Goal: Task Accomplishment & Management: Manage account settings

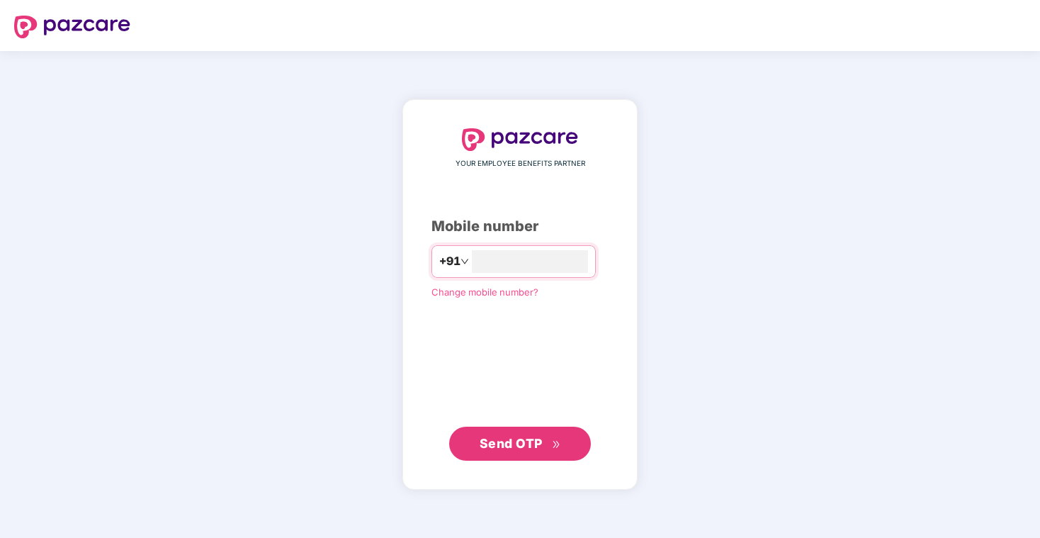
type input "**********"
click at [535, 441] on span "Send OTP" at bounding box center [511, 442] width 63 height 15
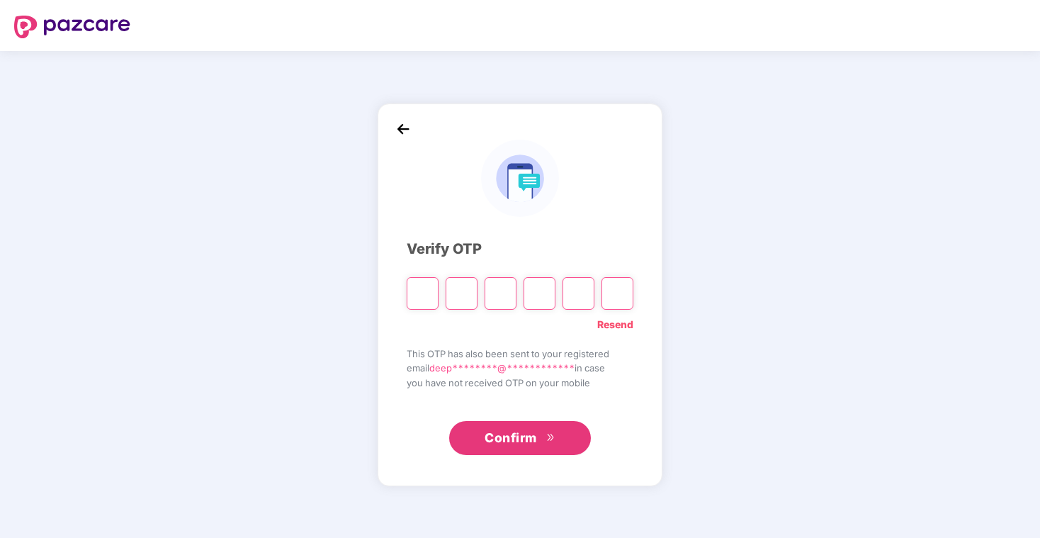
type input "*"
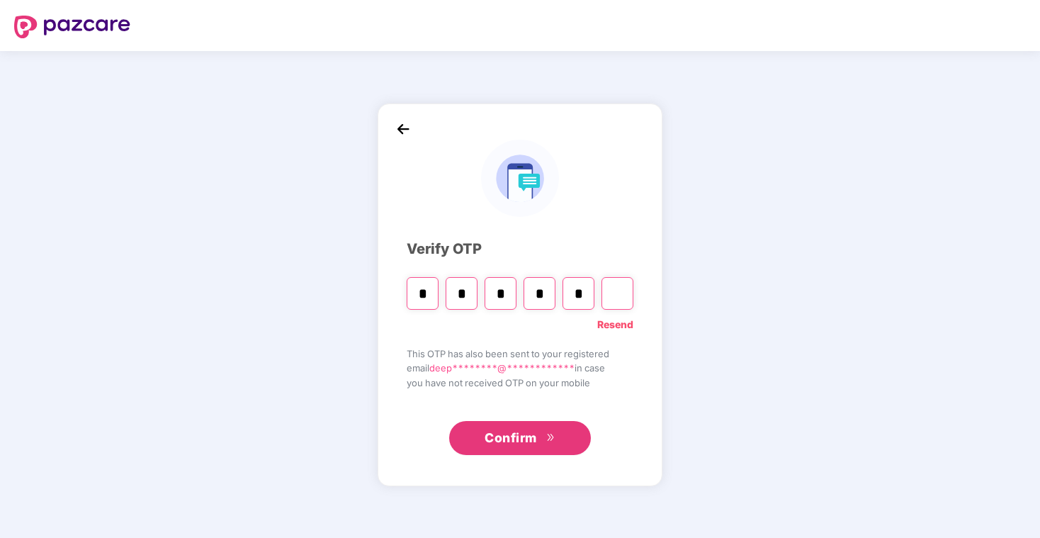
type input "*"
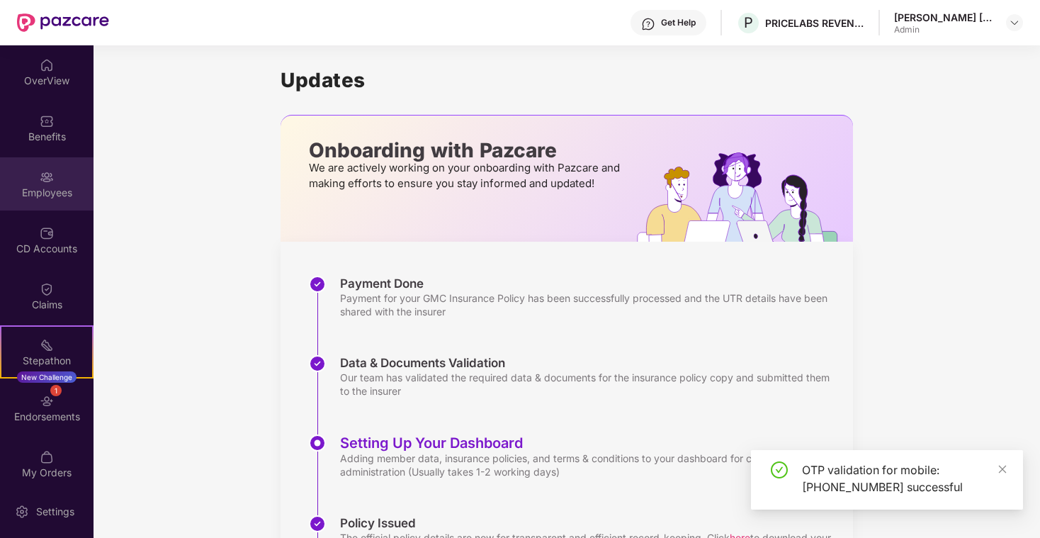
click at [40, 181] on img at bounding box center [47, 177] width 14 height 14
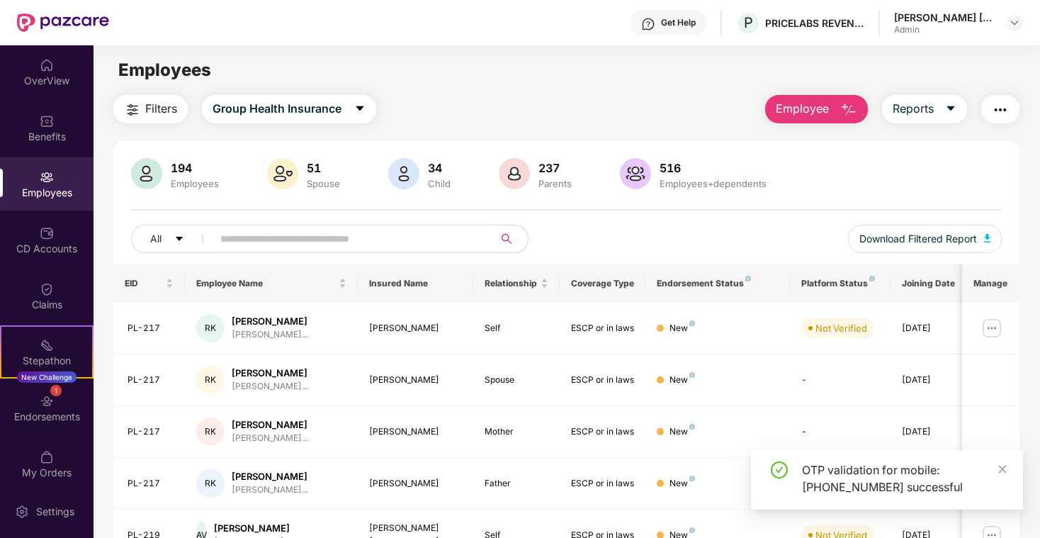
click at [361, 237] on input "text" at bounding box center [347, 238] width 254 height 21
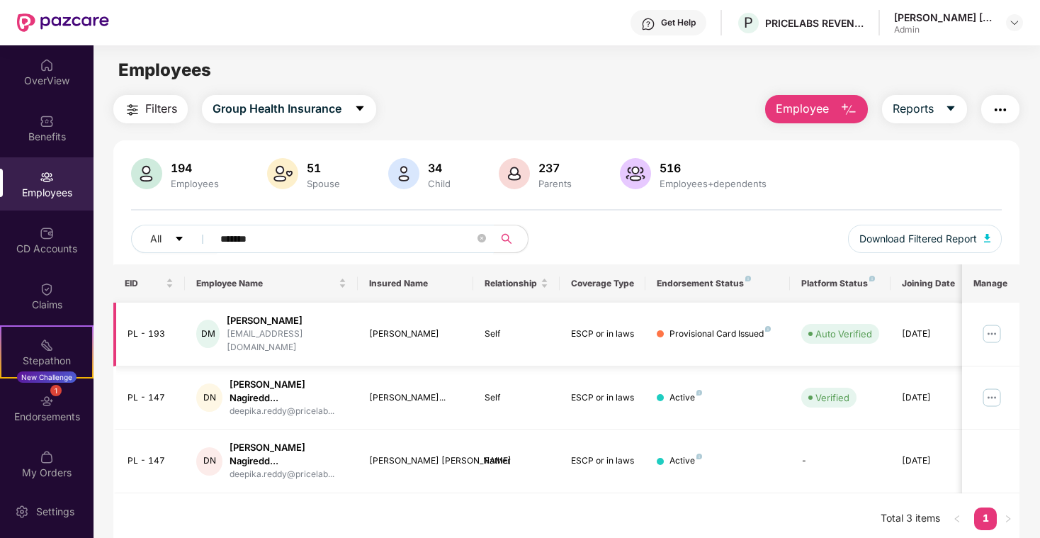
type input "*******"
click at [278, 321] on div "[PERSON_NAME]" at bounding box center [287, 320] width 120 height 13
click at [991, 330] on img at bounding box center [992, 333] width 23 height 23
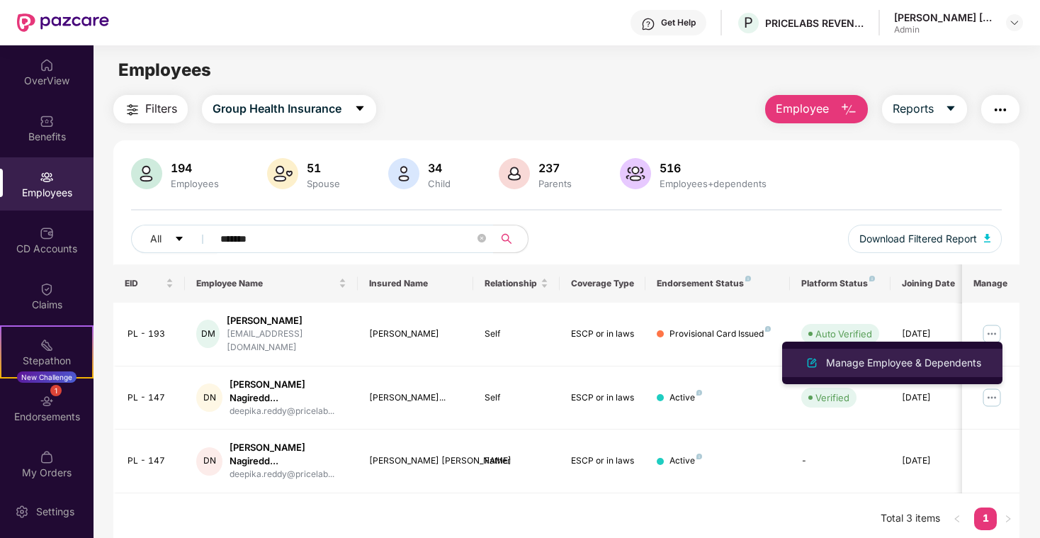
click at [916, 360] on div "Manage Employee & Dependents" at bounding box center [903, 363] width 161 height 16
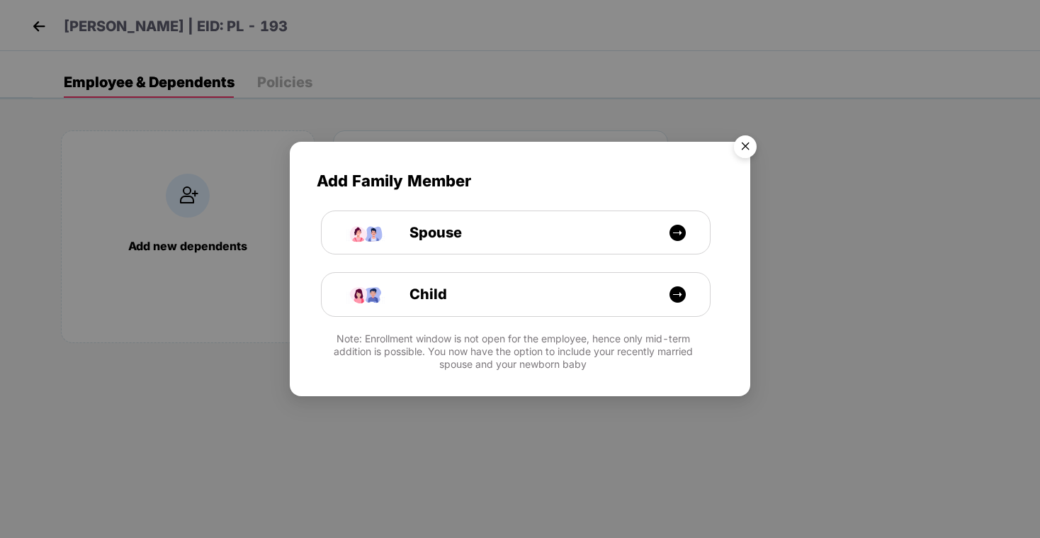
click at [750, 139] on img "Close" at bounding box center [746, 149] width 40 height 40
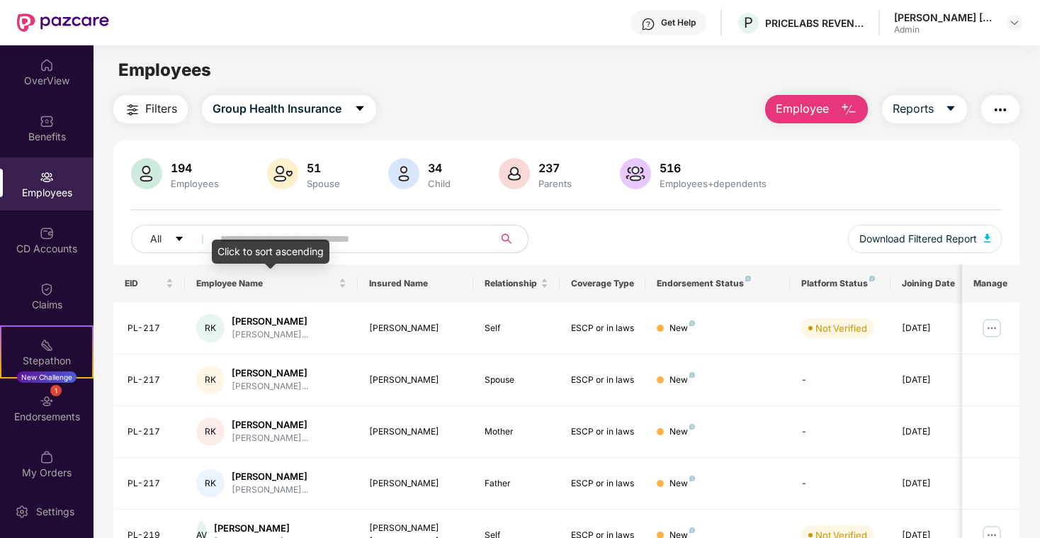
click at [275, 247] on div "Click to sort ascending" at bounding box center [271, 252] width 118 height 24
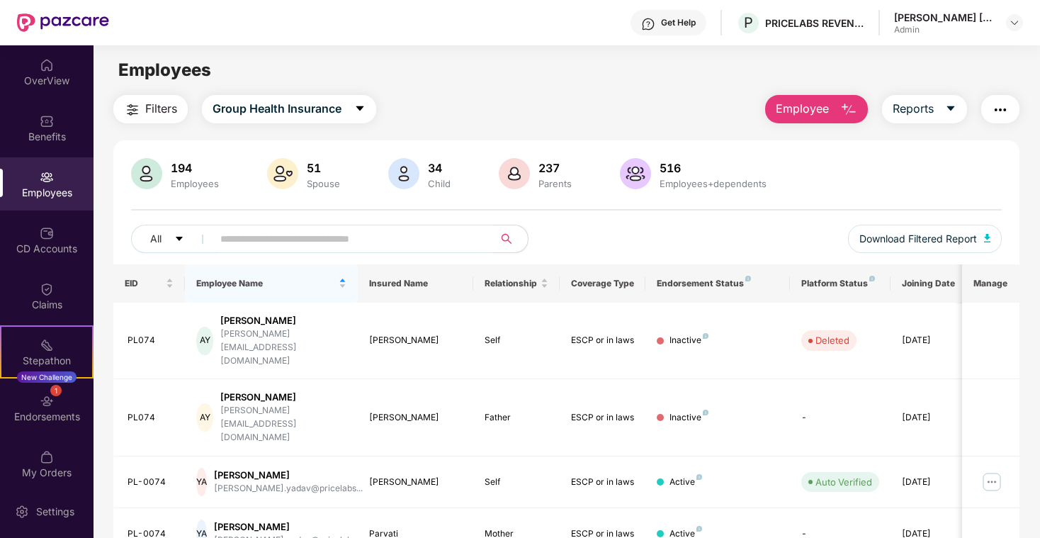
click at [383, 236] on input "text" at bounding box center [347, 238] width 254 height 21
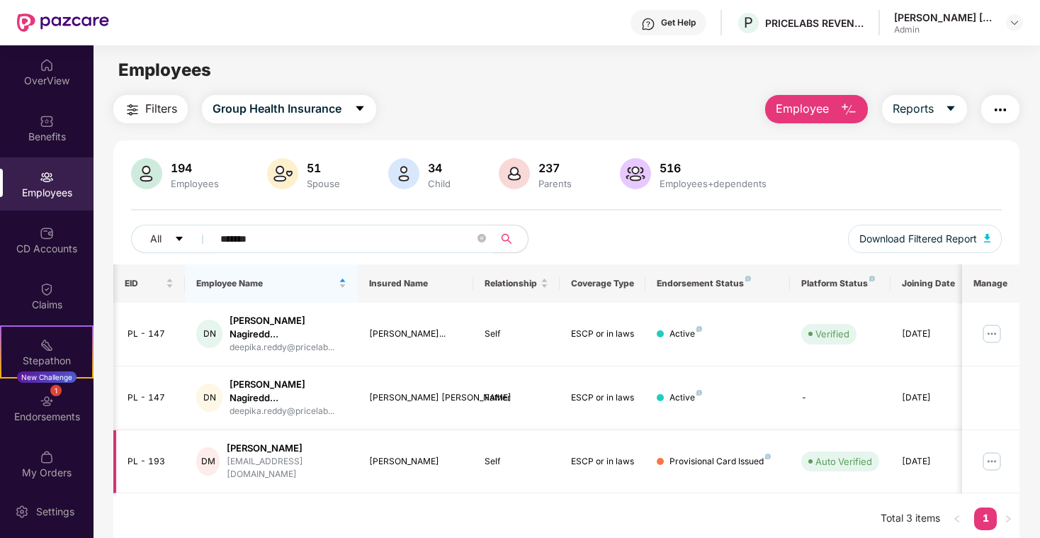
scroll to position [0, 15]
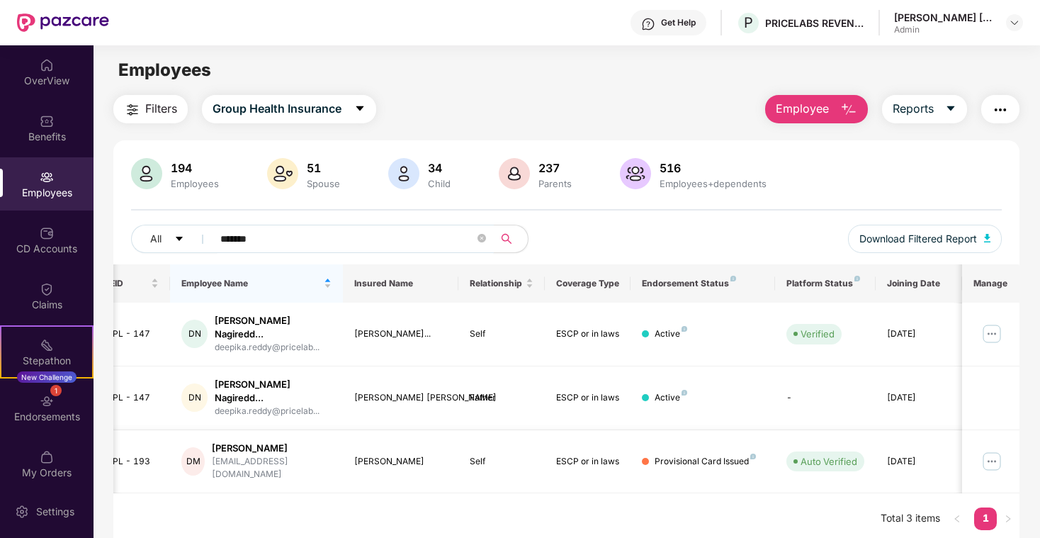
type input "*******"
click at [993, 456] on img at bounding box center [992, 461] width 23 height 23
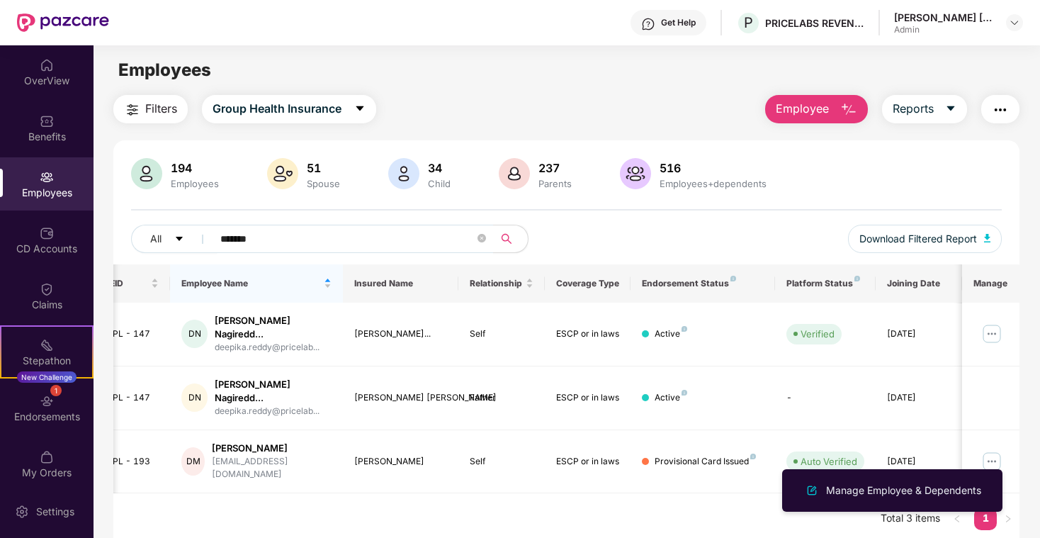
click at [682, 497] on div "EID Employee Name Insured Name Relationship Coverage Type Endorsement Status Pl…" at bounding box center [566, 404] width 906 height 280
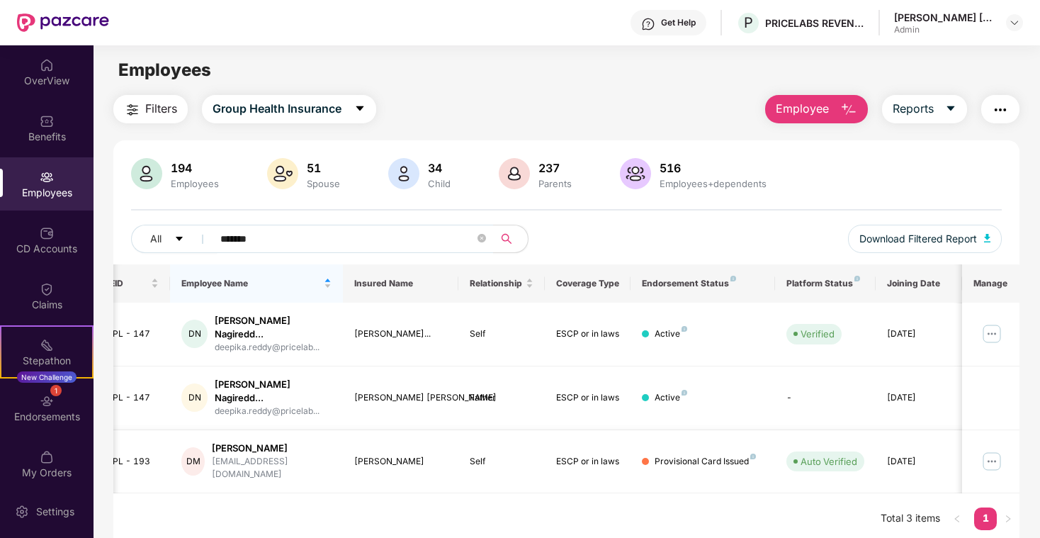
click at [697, 455] on div "Provisional Card Issued" at bounding box center [705, 461] width 101 height 13
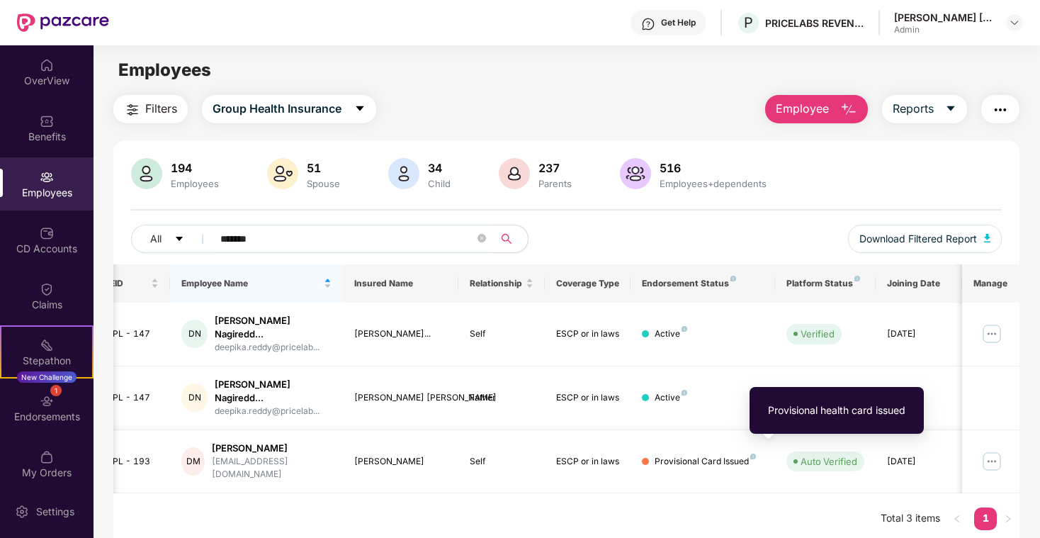
click at [752, 454] on img at bounding box center [753, 457] width 6 height 6
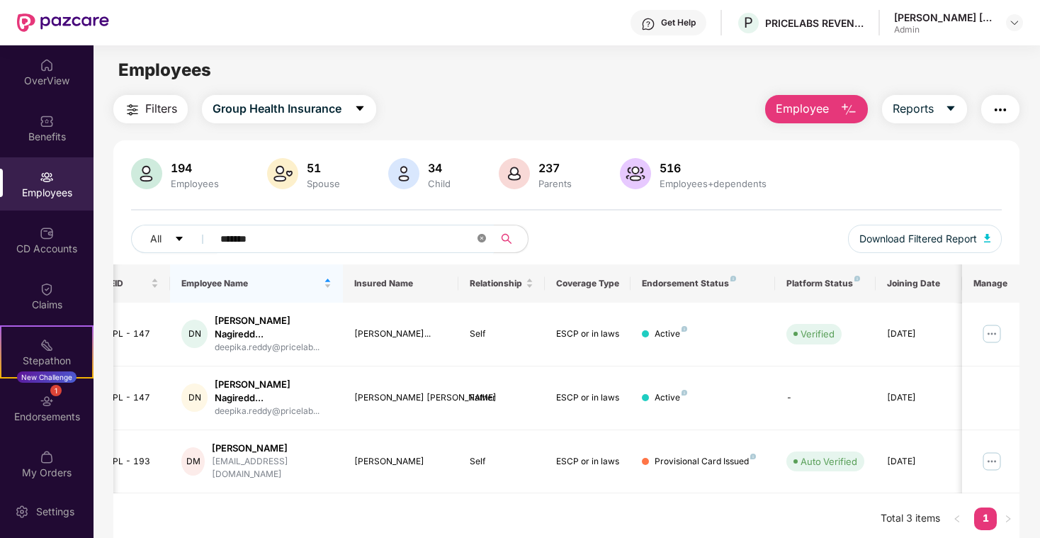
click at [484, 236] on icon "close-circle" at bounding box center [482, 238] width 9 height 9
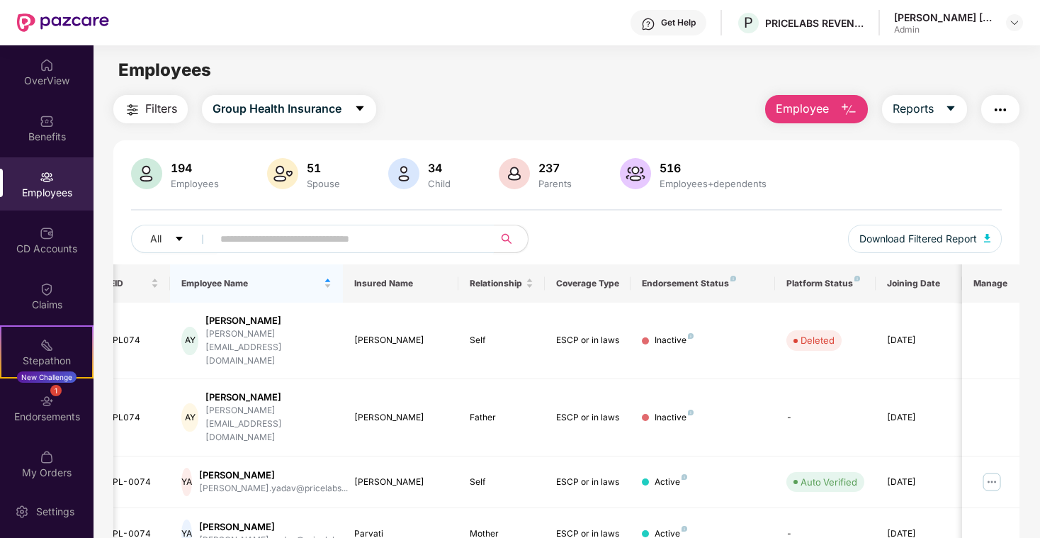
click at [654, 242] on div "All Download Filtered Report" at bounding box center [566, 245] width 871 height 40
click at [682, 174] on div "516" at bounding box center [713, 168] width 113 height 14
click at [668, 171] on div "516" at bounding box center [713, 168] width 113 height 14
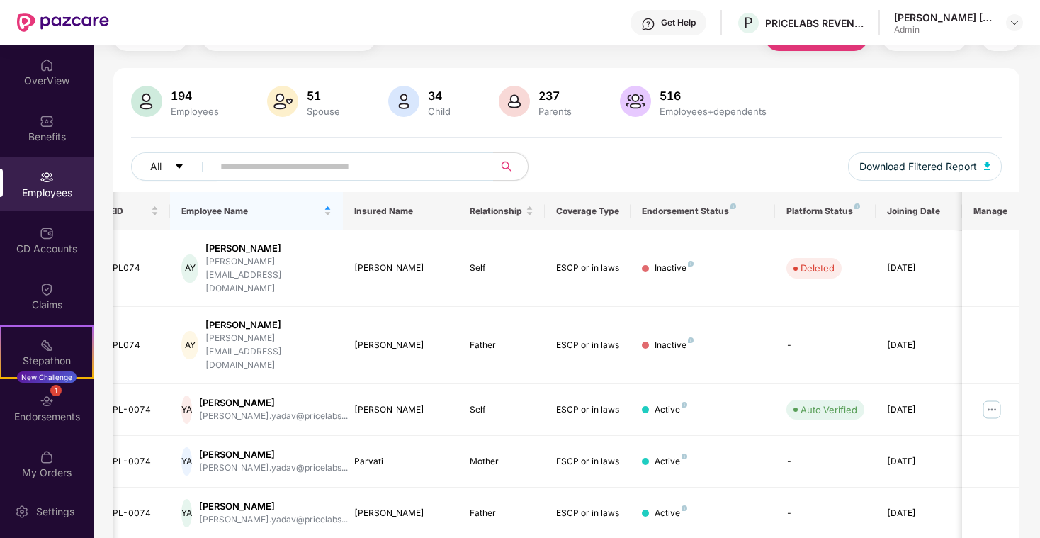
scroll to position [74, 0]
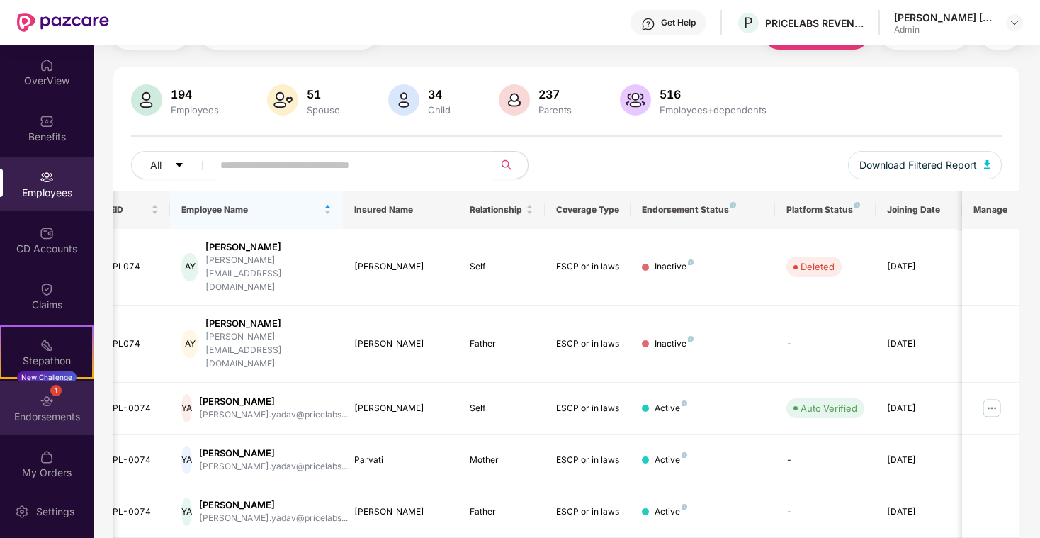
click at [55, 396] on div "1 Endorsements" at bounding box center [47, 407] width 94 height 53
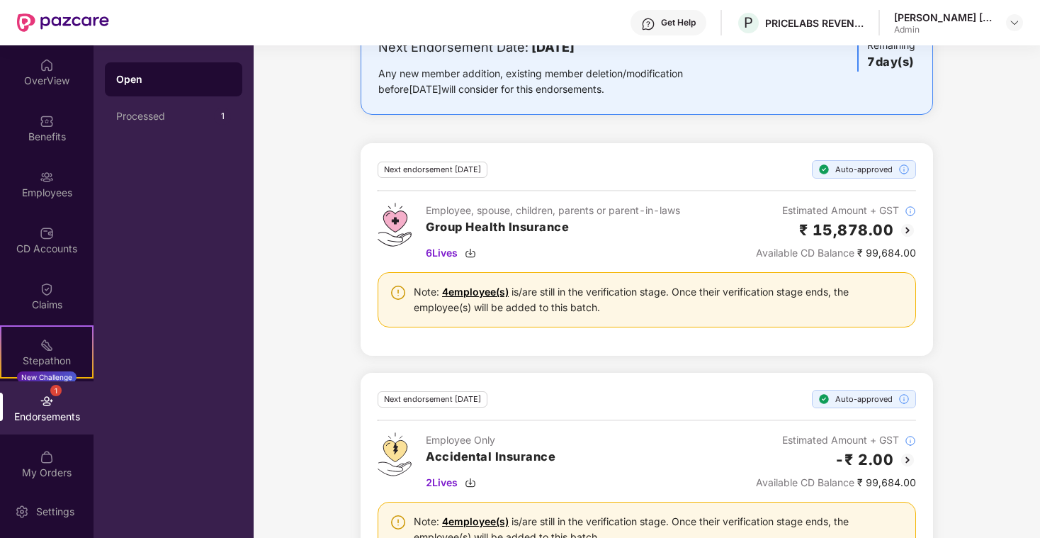
scroll to position [167, 0]
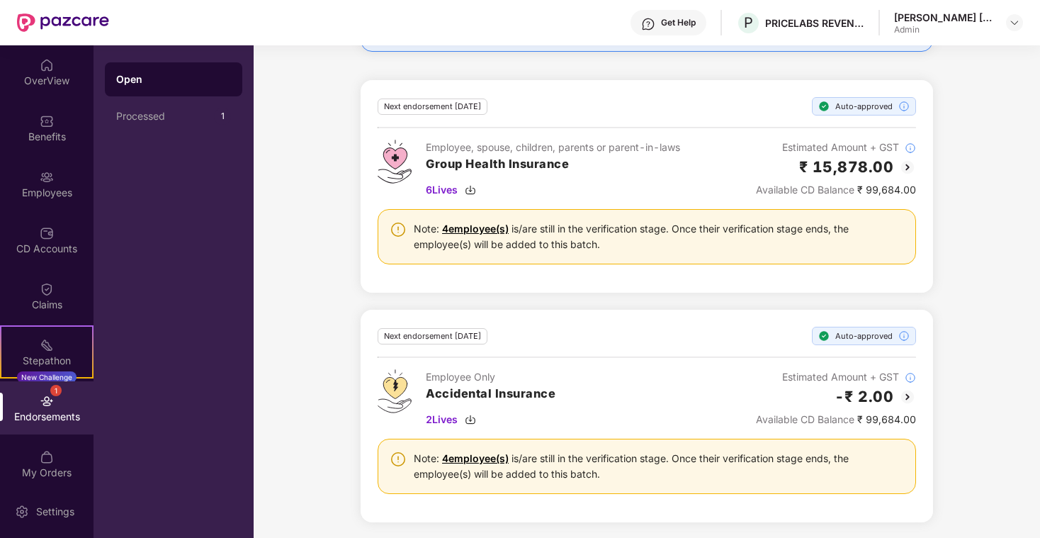
click at [473, 227] on link "4 employee(s)" at bounding box center [475, 229] width 67 height 12
